Goal: Find specific page/section: Find specific page/section

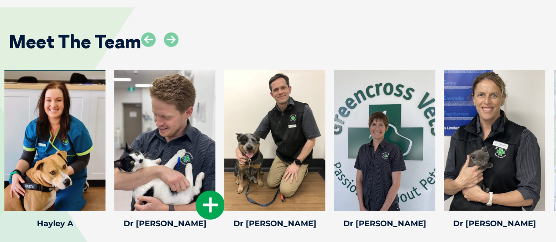
scroll to position [1270, 0]
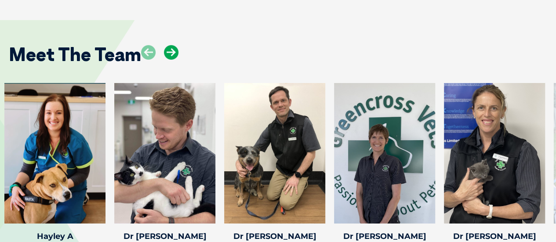
click at [168, 46] on icon at bounding box center [171, 52] width 15 height 15
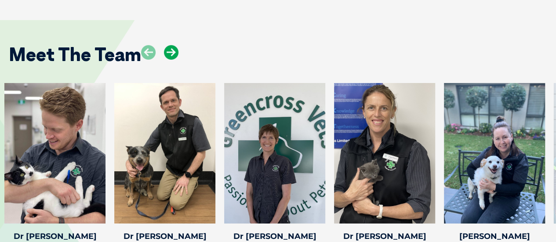
click at [168, 45] on icon at bounding box center [171, 52] width 15 height 15
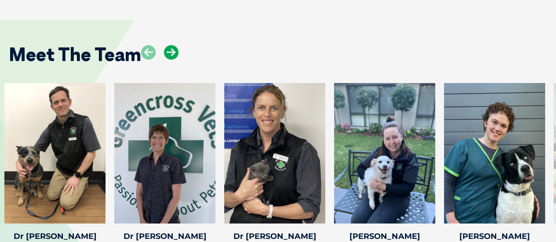
click at [168, 45] on icon at bounding box center [171, 52] width 15 height 15
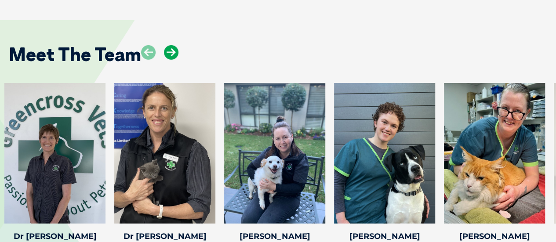
click at [168, 45] on icon at bounding box center [171, 52] width 15 height 15
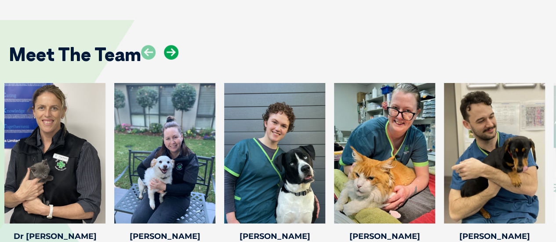
click at [168, 45] on icon at bounding box center [171, 52] width 15 height 15
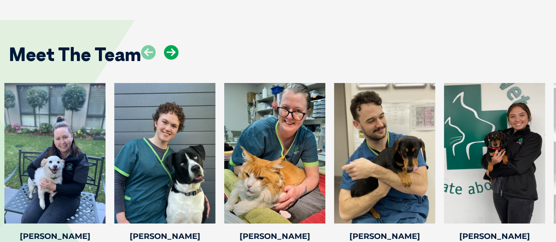
click at [172, 45] on icon at bounding box center [171, 52] width 15 height 15
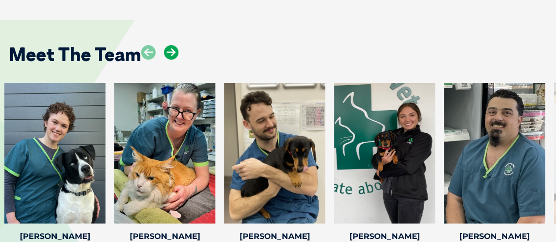
click at [172, 45] on icon at bounding box center [171, 52] width 15 height 15
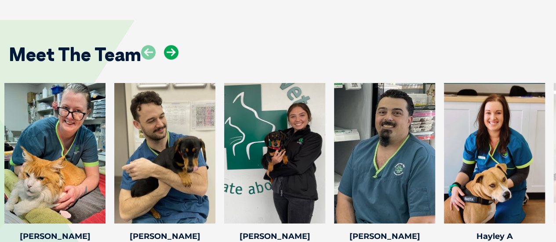
click at [172, 45] on icon at bounding box center [171, 52] width 15 height 15
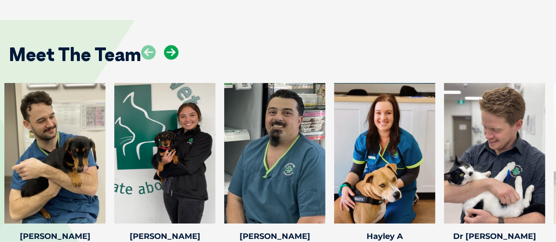
drag, startPoint x: 172, startPoint y: 44, endPoint x: 182, endPoint y: 48, distance: 10.8
click at [172, 45] on icon at bounding box center [171, 52] width 15 height 15
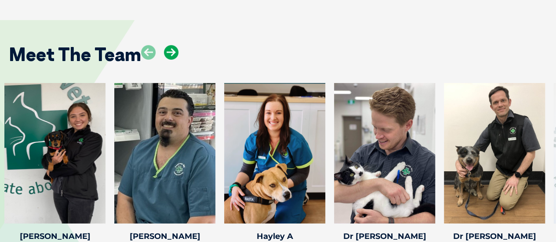
click at [171, 45] on icon at bounding box center [171, 52] width 15 height 15
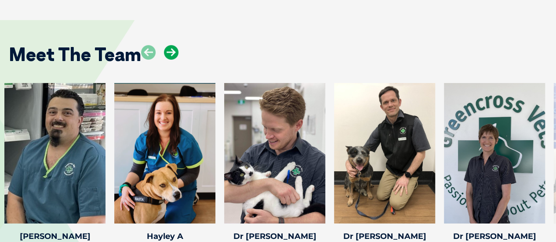
click at [171, 45] on icon at bounding box center [171, 52] width 15 height 15
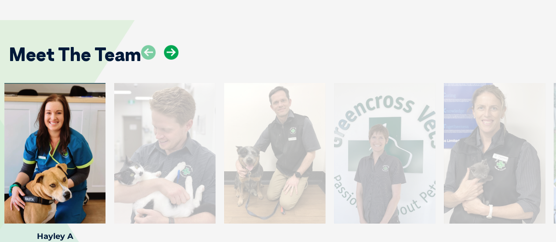
click at [171, 45] on icon at bounding box center [171, 52] width 15 height 15
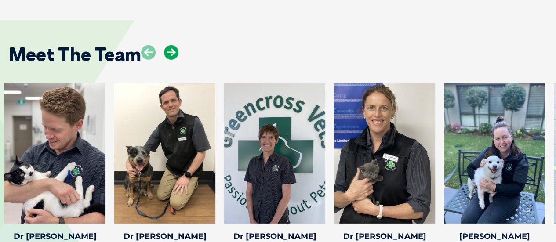
click at [171, 45] on icon at bounding box center [171, 52] width 15 height 15
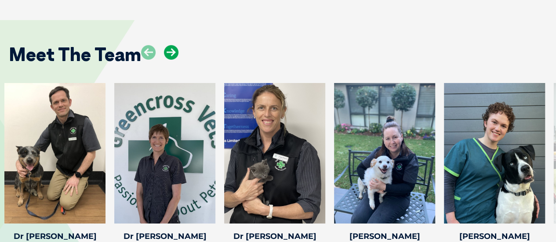
click at [171, 45] on icon at bounding box center [171, 52] width 15 height 15
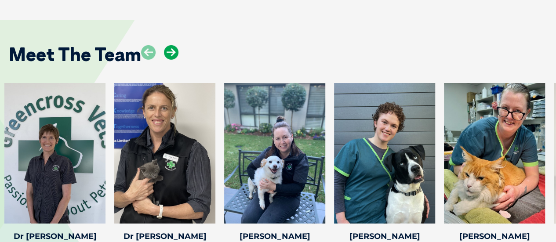
click at [171, 45] on icon at bounding box center [171, 52] width 15 height 15
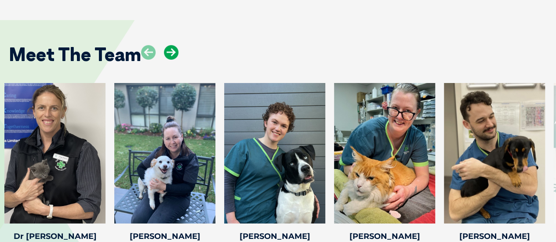
click at [171, 45] on icon at bounding box center [171, 52] width 15 height 15
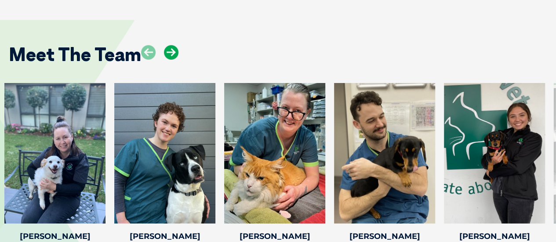
click at [171, 45] on icon at bounding box center [171, 52] width 15 height 15
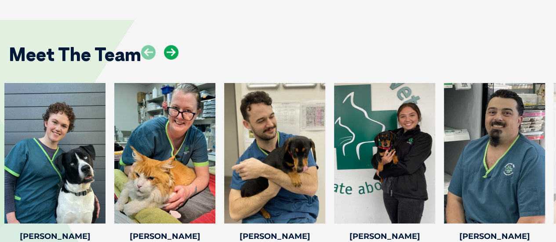
click at [171, 45] on icon at bounding box center [171, 52] width 15 height 15
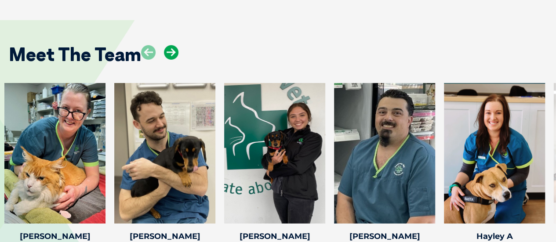
click at [171, 45] on icon at bounding box center [171, 52] width 15 height 15
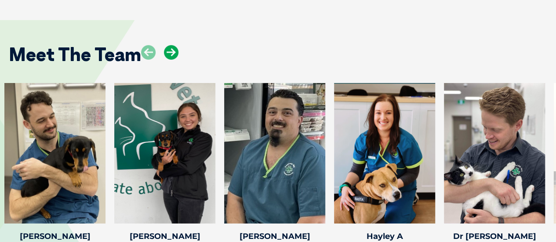
click at [171, 45] on icon at bounding box center [171, 52] width 15 height 15
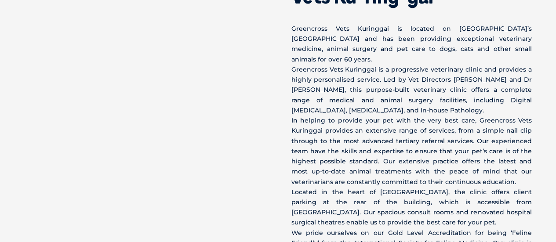
scroll to position [0, 0]
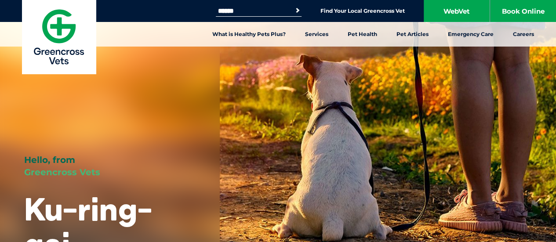
click at [233, 8] on input "Search for:" at bounding box center [253, 10] width 75 height 7
type input "*********"
click at [293, 6] on button "Search" at bounding box center [297, 10] width 9 height 9
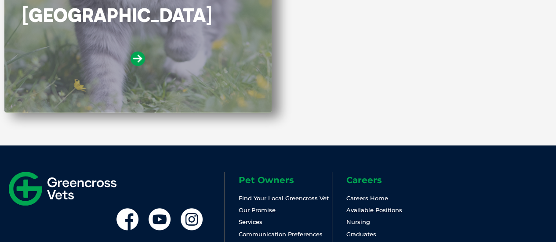
scroll to position [308, 0]
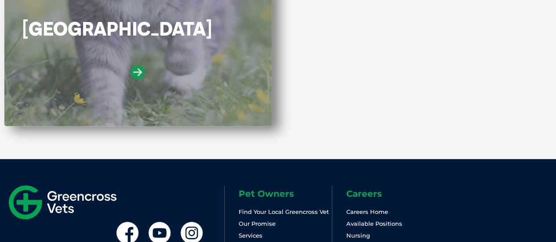
click at [141, 73] on icon at bounding box center [138, 72] width 15 height 15
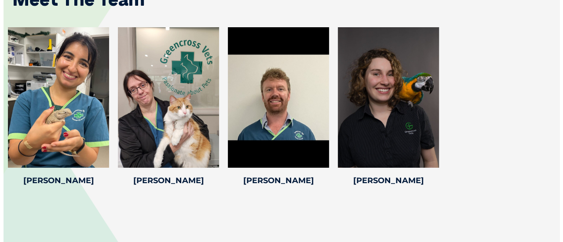
scroll to position [1320, 0]
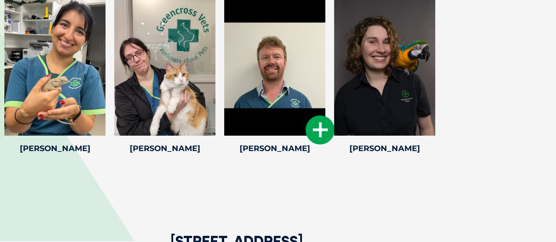
click at [266, 66] on div at bounding box center [274, 65] width 101 height 141
click at [319, 118] on icon at bounding box center [320, 130] width 29 height 29
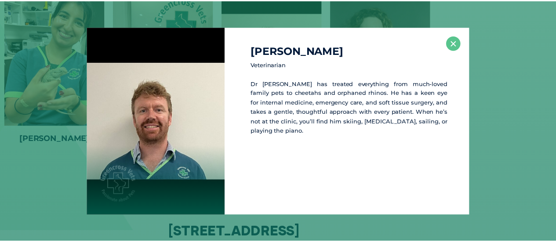
scroll to position [1330, 0]
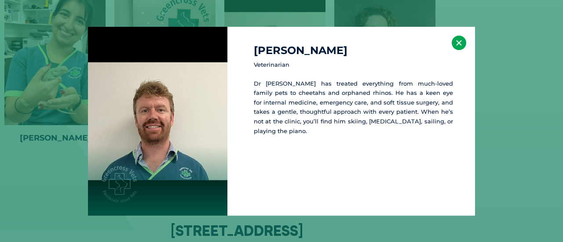
click at [463, 46] on button "×" at bounding box center [459, 43] width 15 height 15
